Goal: Information Seeking & Learning: Learn about a topic

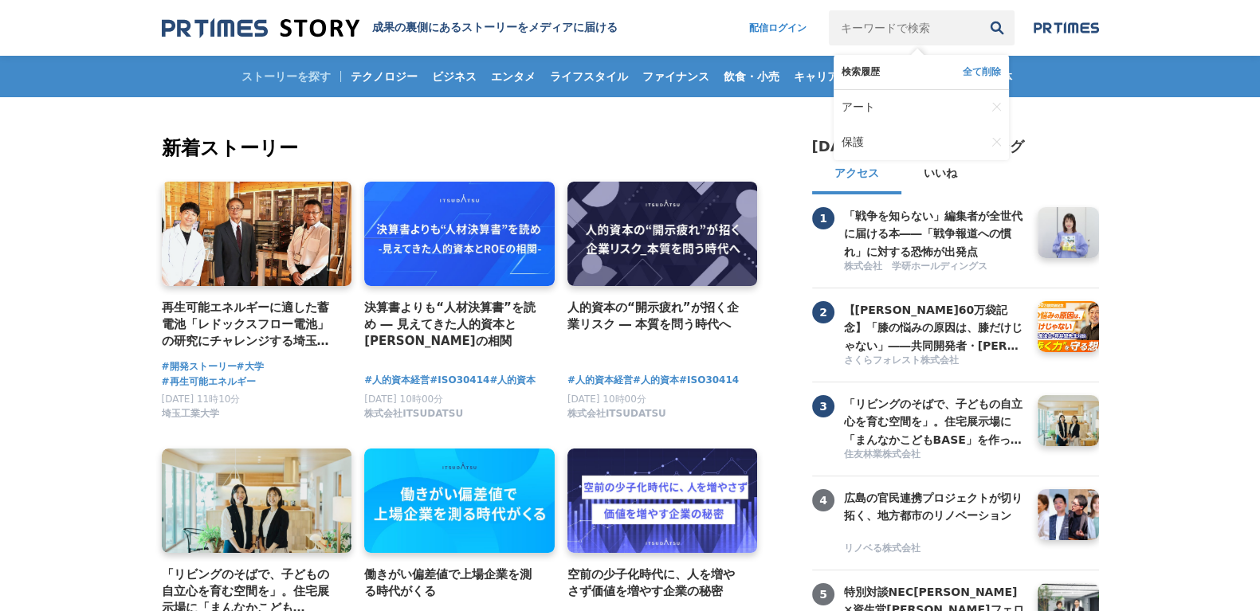
click at [889, 32] on input "キーワードで検索" at bounding box center [904, 27] width 151 height 35
type input "写真"
click at [979, 10] on button "検索" at bounding box center [996, 27] width 35 height 35
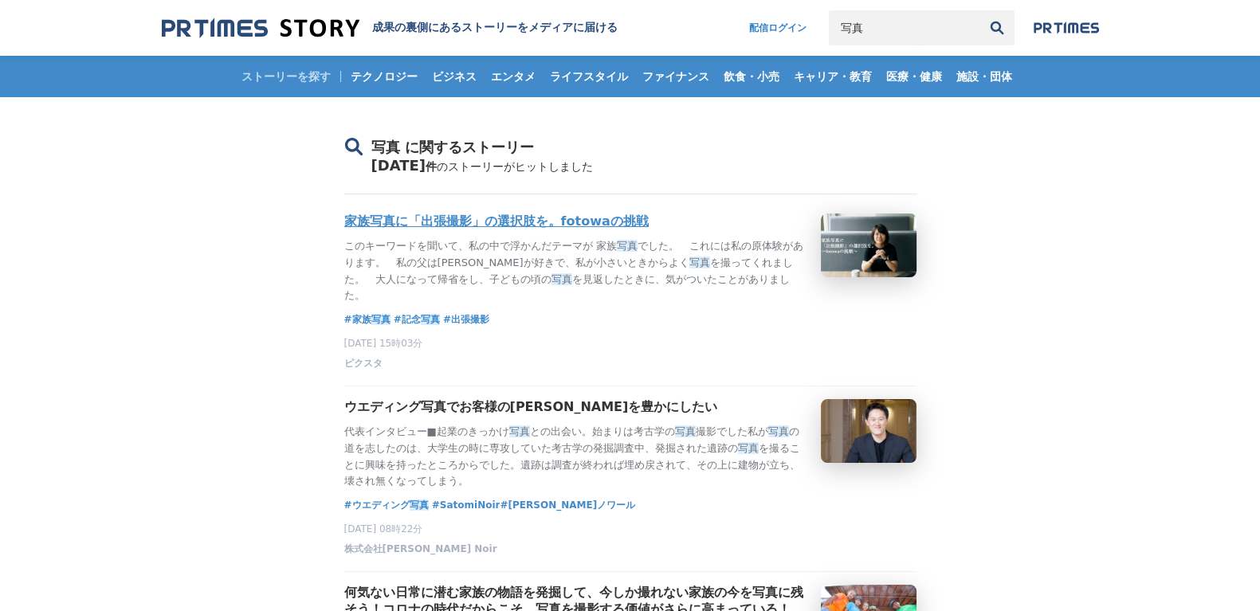
click at [582, 230] on h3 "家族写真に「出張撮影」の選択肢を。fotowaの挑戦" at bounding box center [496, 222] width 304 height 17
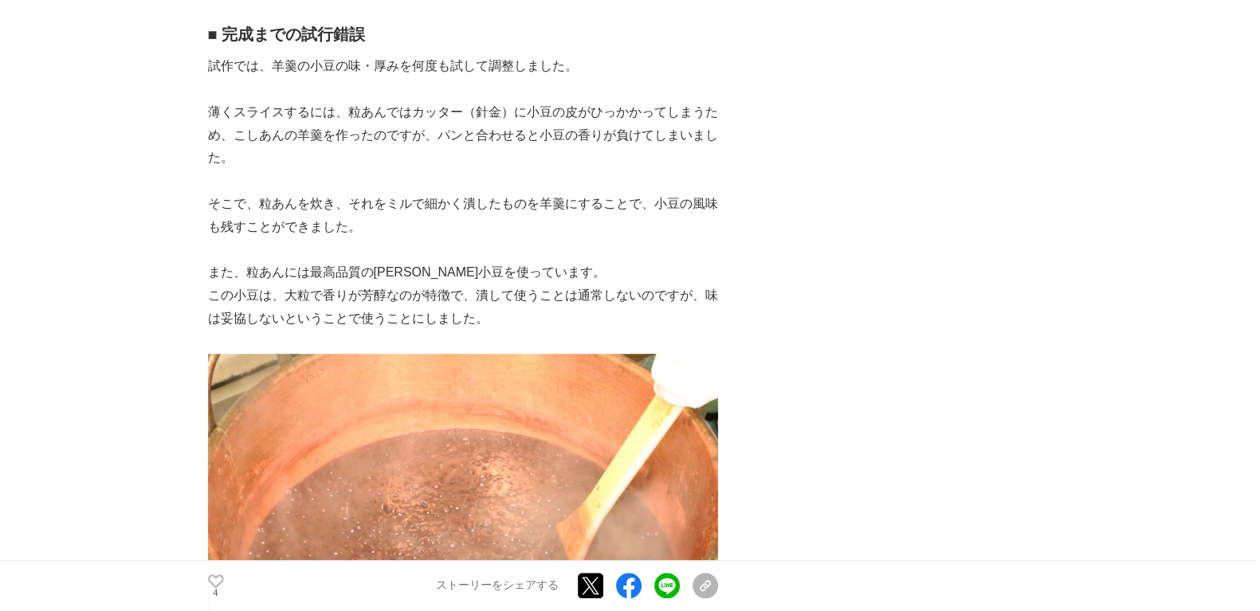
scroll to position [2085, 0]
